Goal: Transaction & Acquisition: Purchase product/service

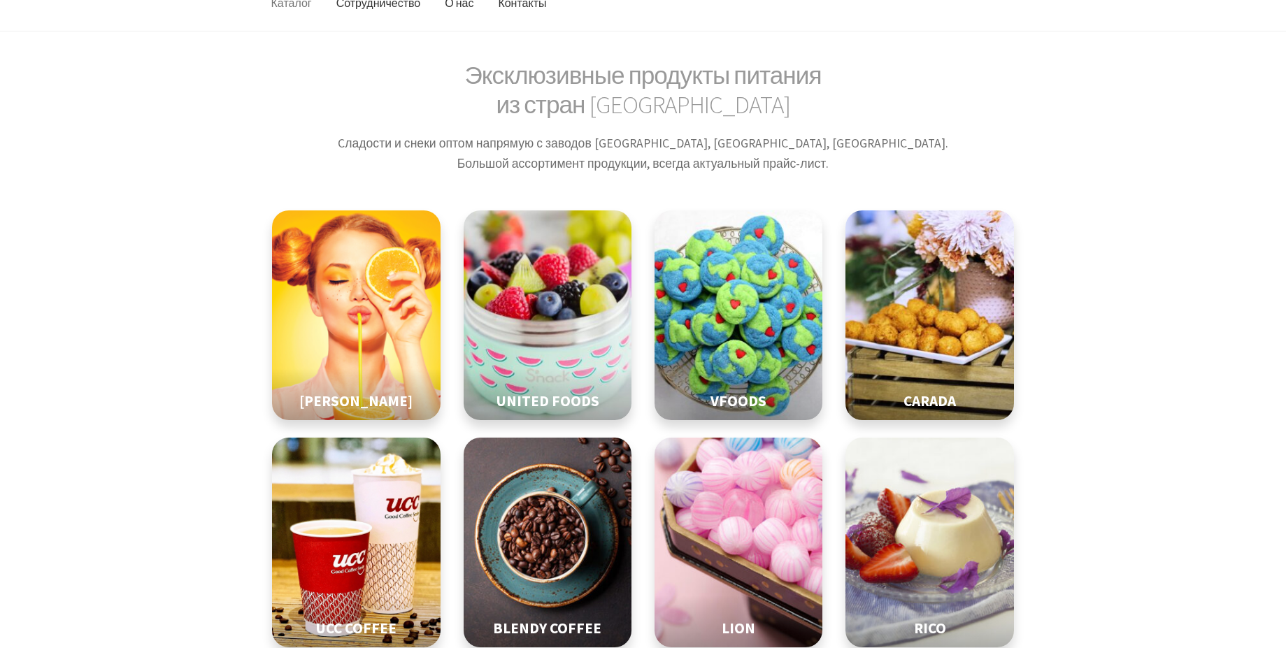
scroll to position [175, 0]
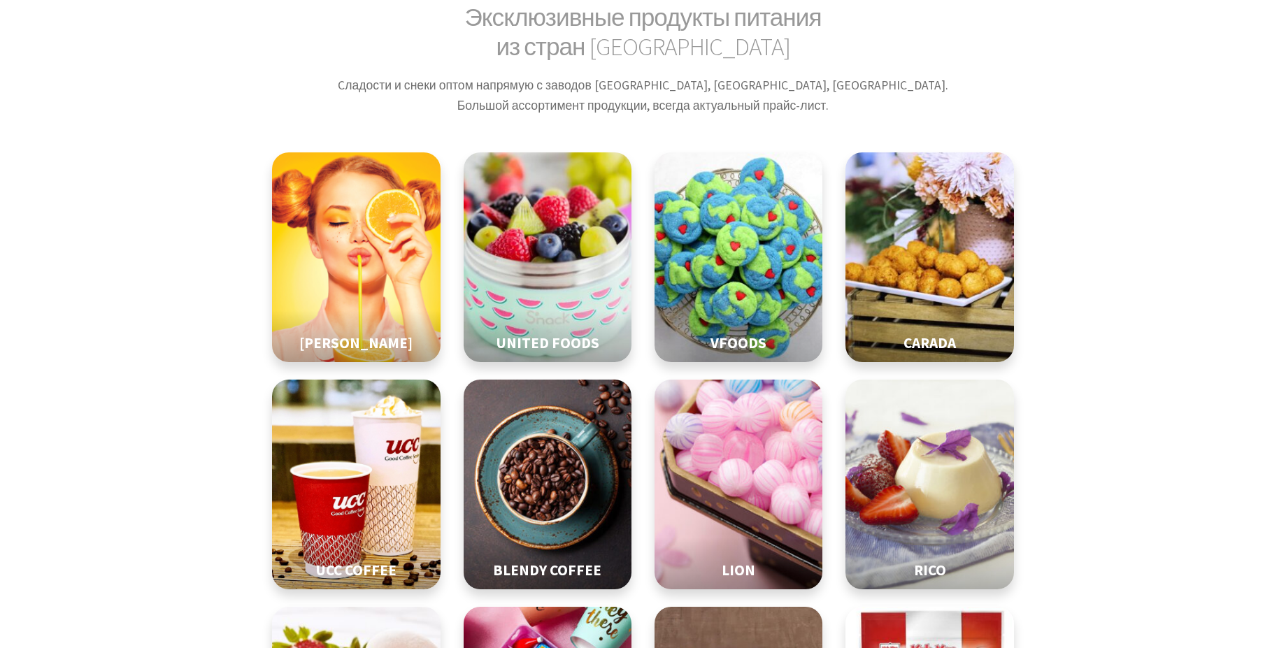
click at [885, 132] on div "Эксклюзивные продукты питания из стран Восточной Азии Cладости и снеки оптом на…" at bounding box center [643, 533] width 744 height 1060
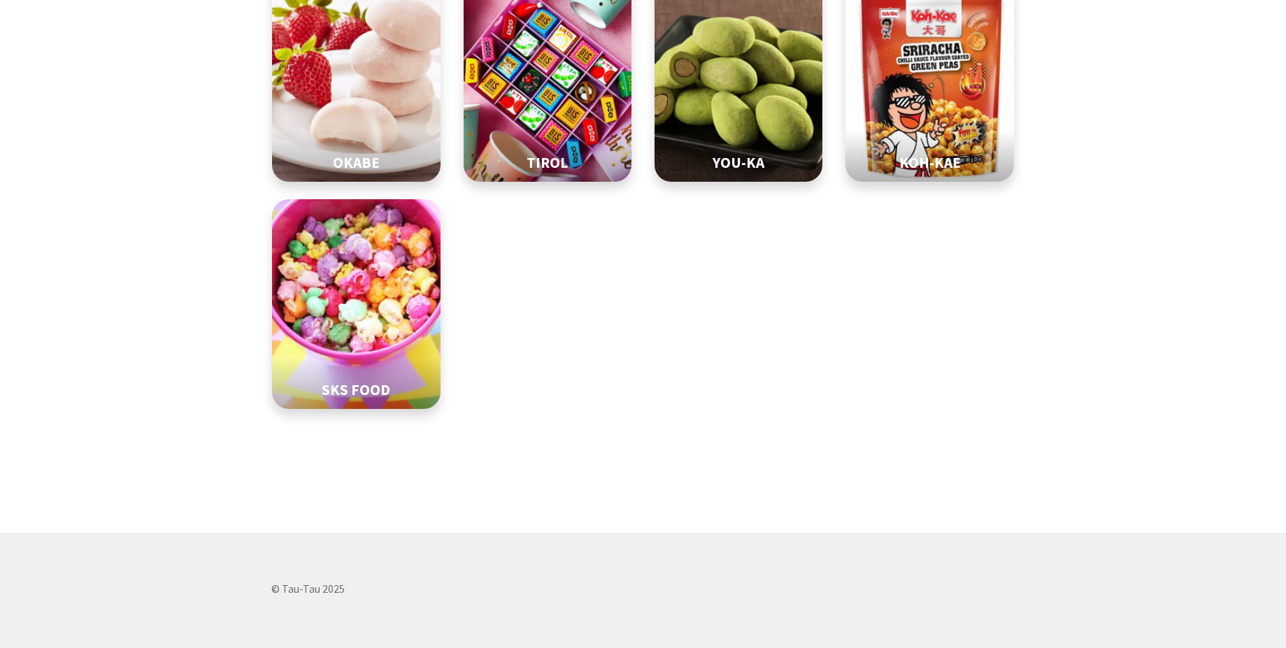
scroll to position [439, 0]
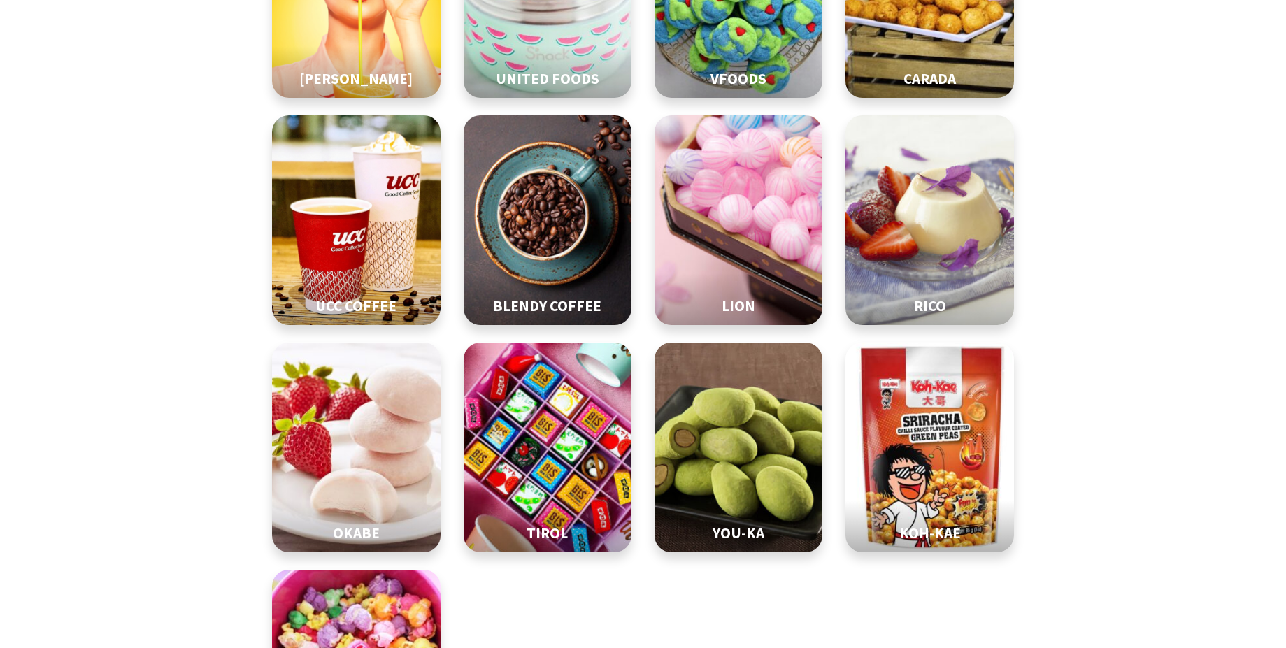
click at [471, 323] on img at bounding box center [547, 448] width 211 height 262
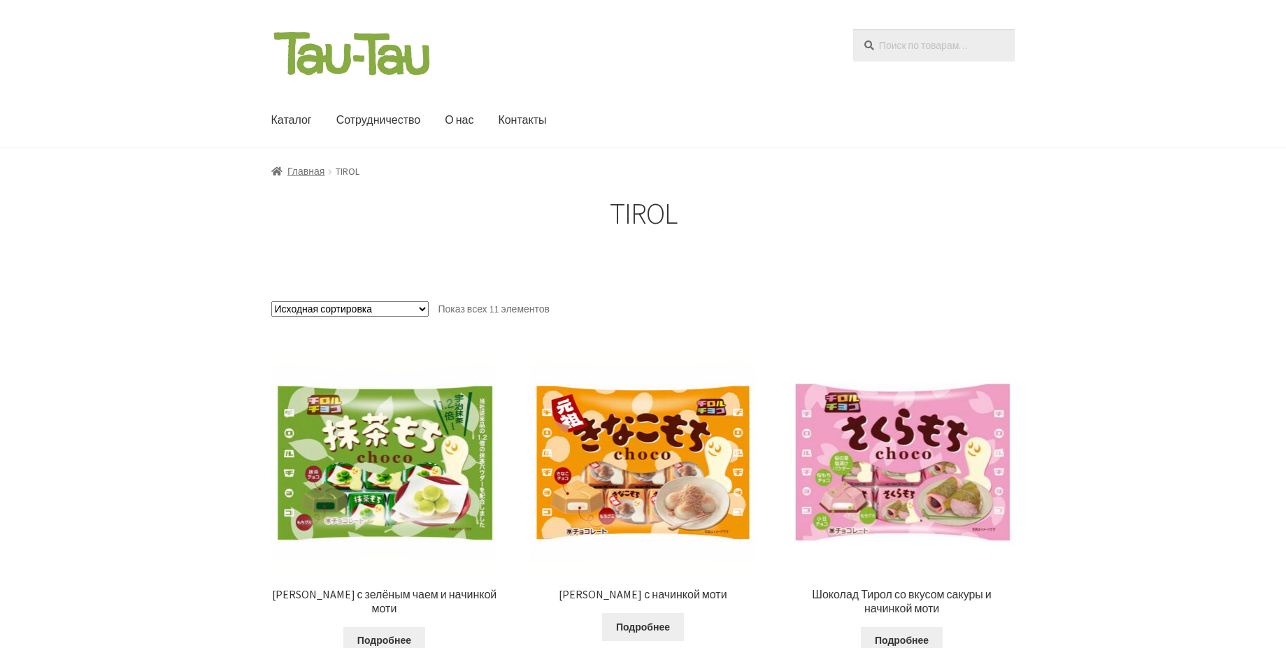
click at [930, 43] on input "Искать:" at bounding box center [934, 45] width 162 height 32
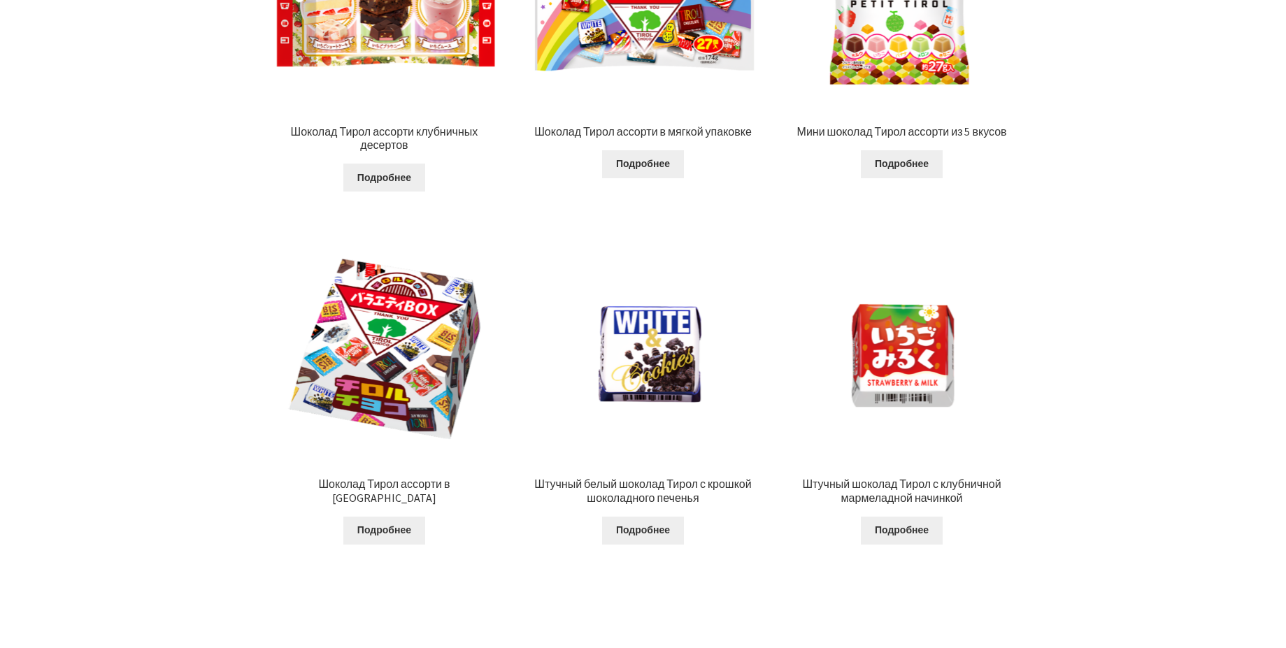
scroll to position [758, 0]
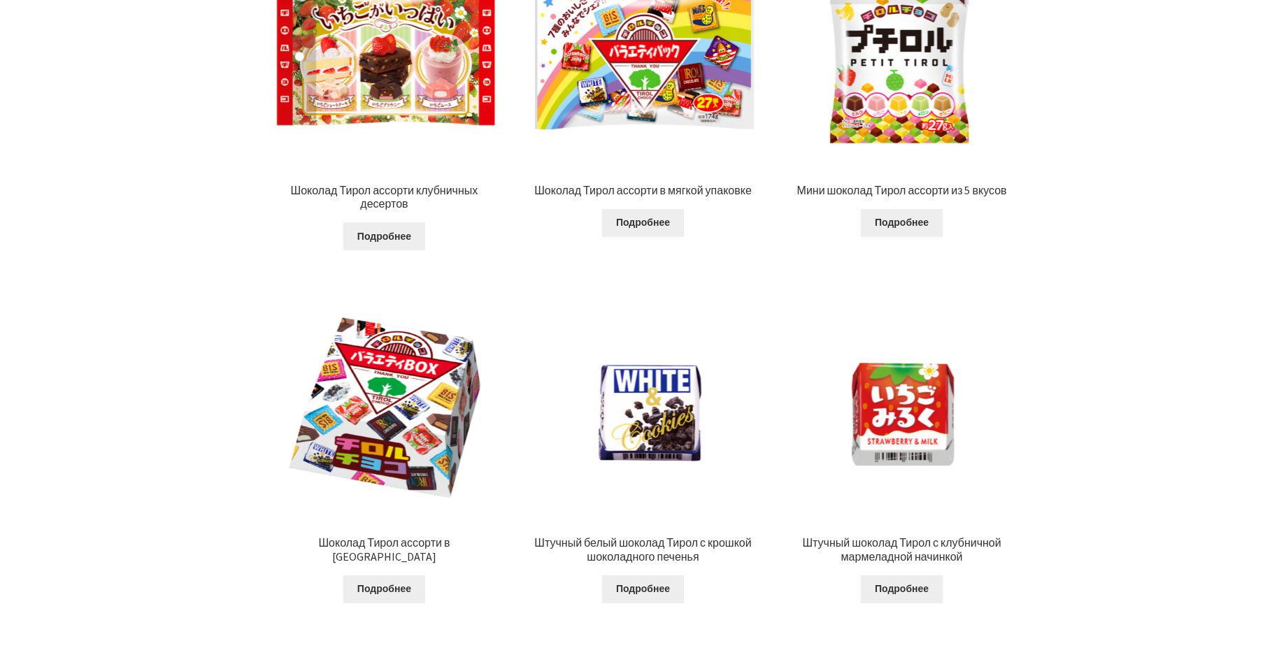
type input "[PERSON_NAME]"
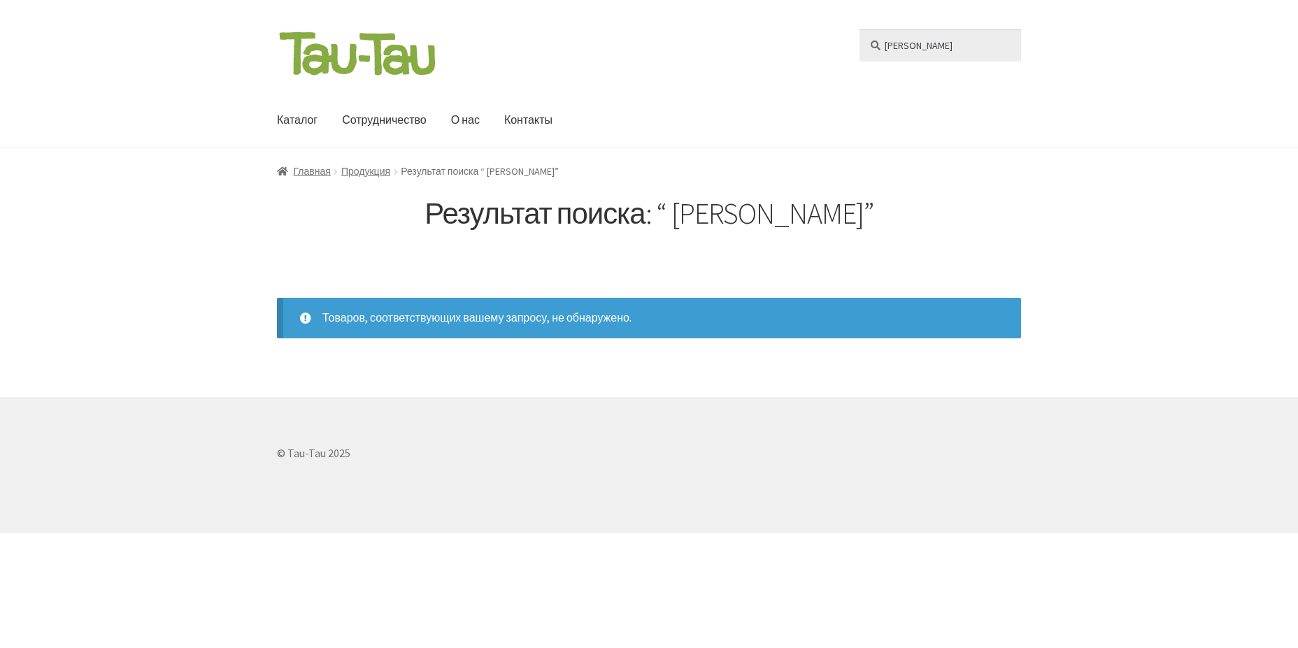
click at [860, 29] on input "[PERSON_NAME]" at bounding box center [941, 45] width 162 height 32
